Goal: Find specific page/section: Find specific page/section

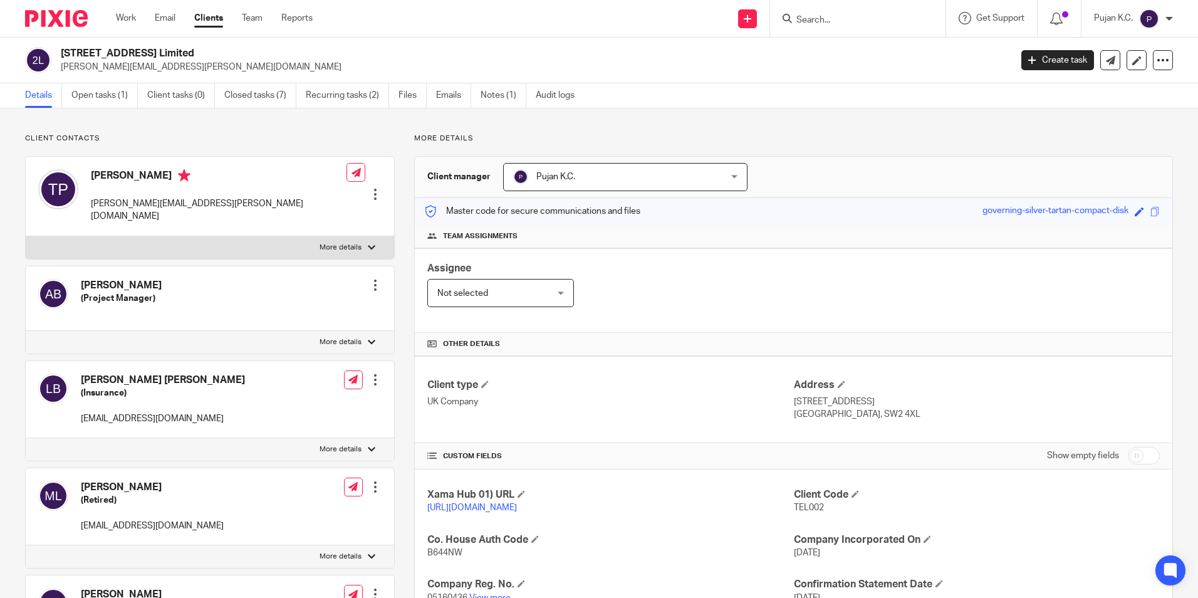
click at [843, 19] on input "Search" at bounding box center [851, 20] width 113 height 11
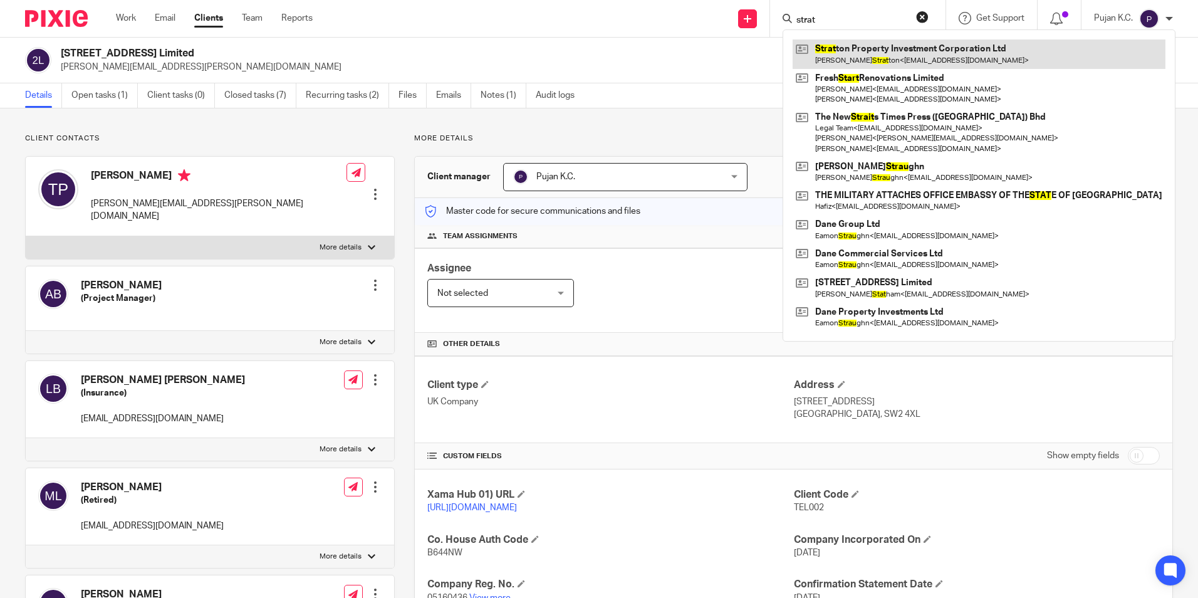
type input "strat"
click at [832, 54] on link at bounding box center [979, 53] width 373 height 29
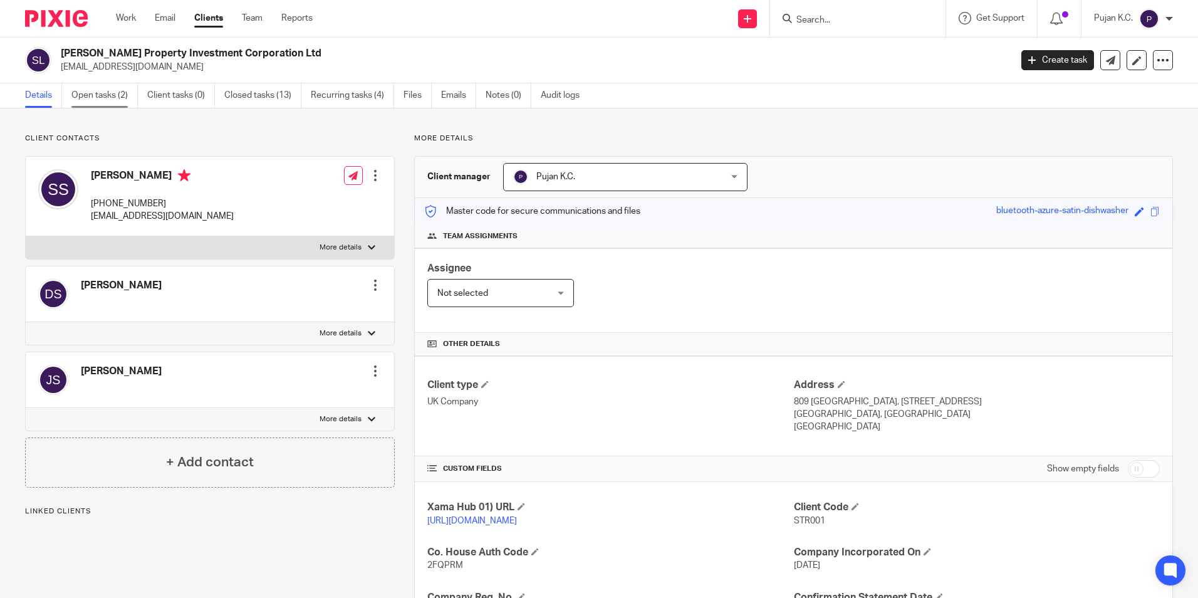
click at [78, 97] on link "Open tasks (2)" at bounding box center [104, 95] width 66 height 24
